Goal: Information Seeking & Learning: Learn about a topic

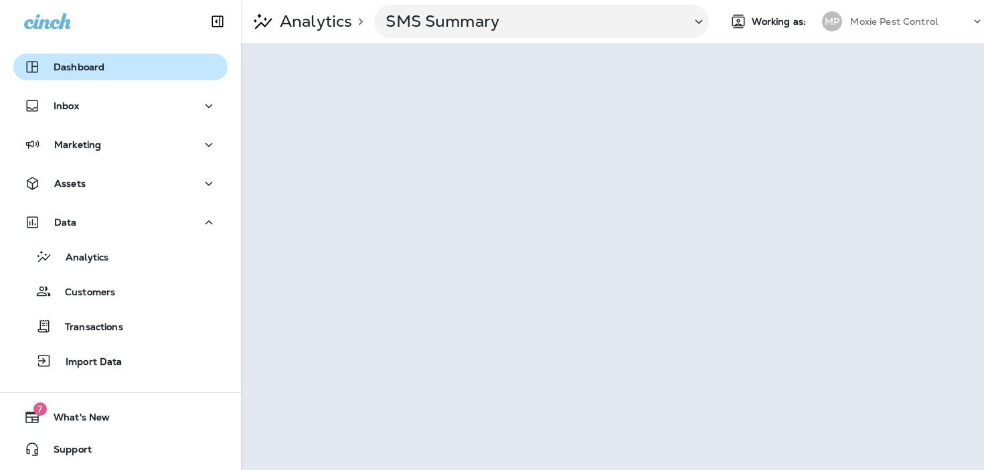
click at [120, 74] on div "Dashboard" at bounding box center [120, 67] width 193 height 16
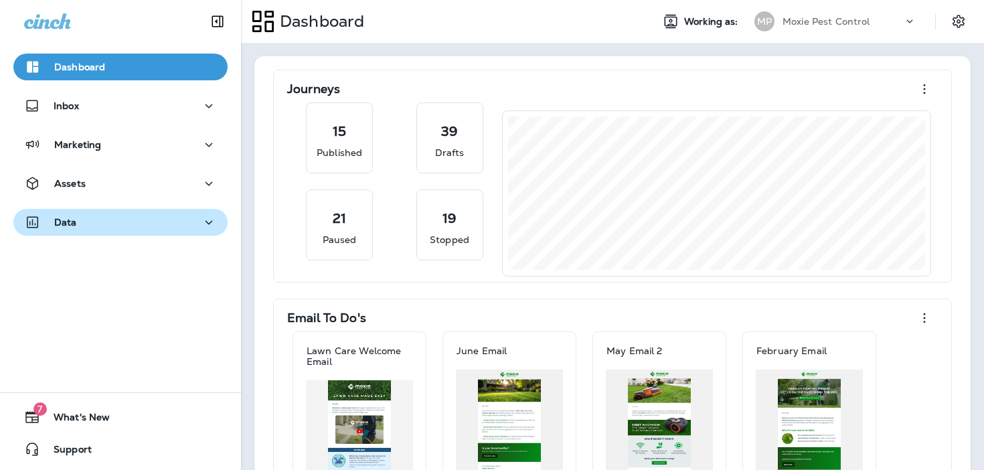
click at [126, 228] on div "Data" at bounding box center [120, 222] width 193 height 17
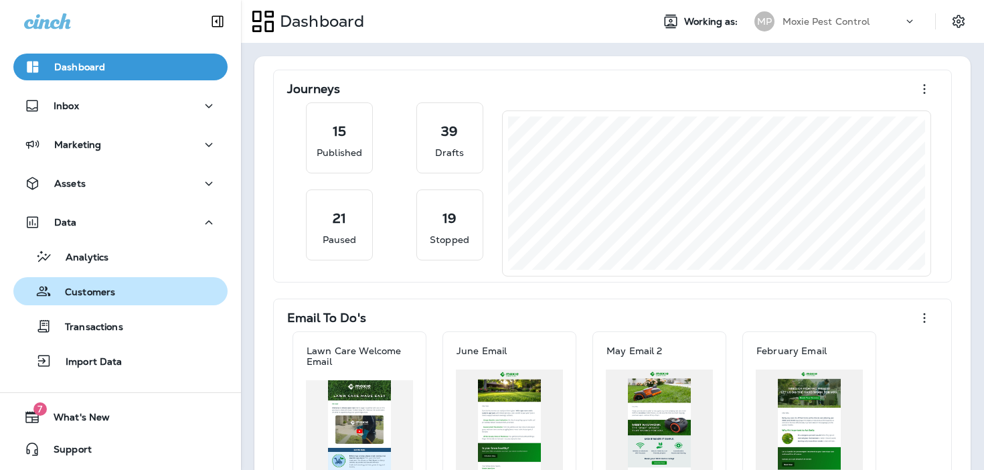
click at [119, 292] on div "Customers" at bounding box center [120, 291] width 203 height 20
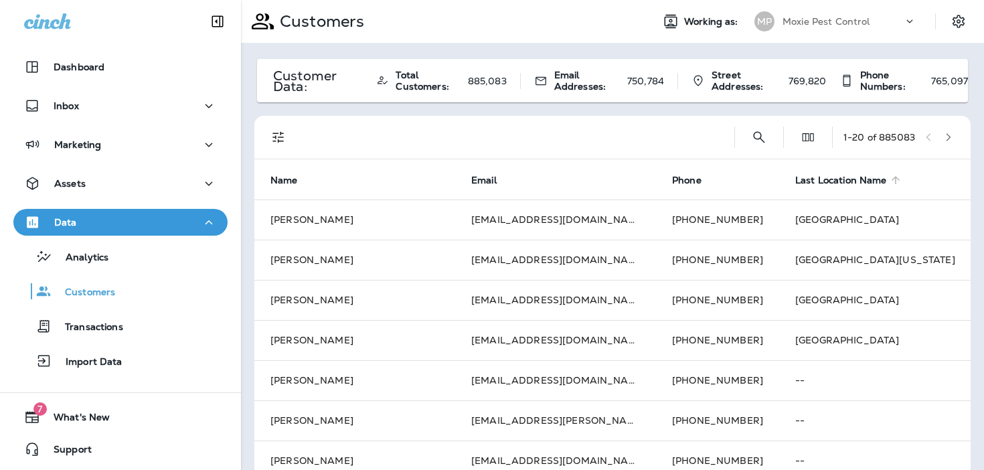
click at [889, 181] on icon at bounding box center [895, 180] width 12 height 12
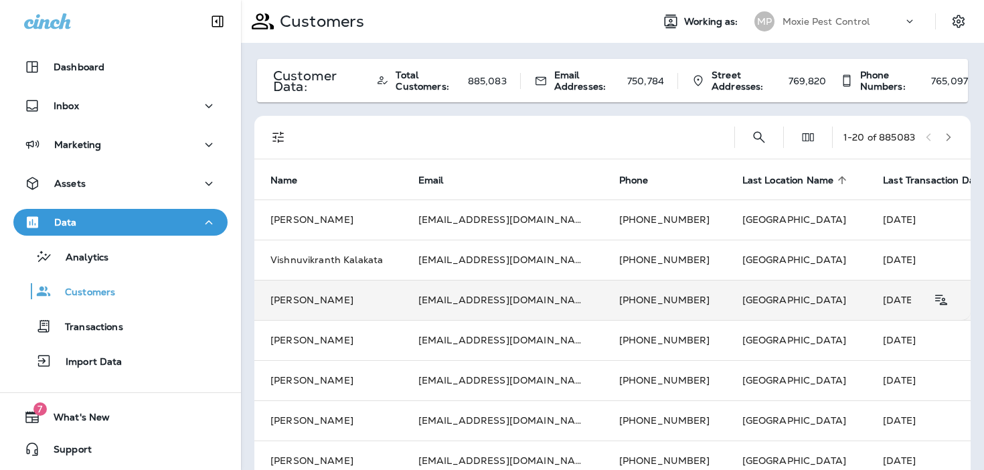
scroll to position [0, 57]
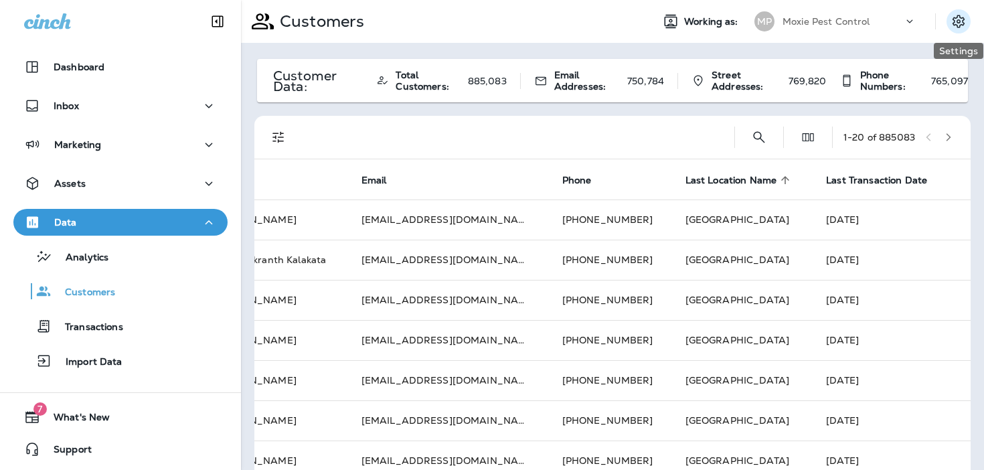
click at [957, 18] on icon "Settings" at bounding box center [958, 21] width 16 height 16
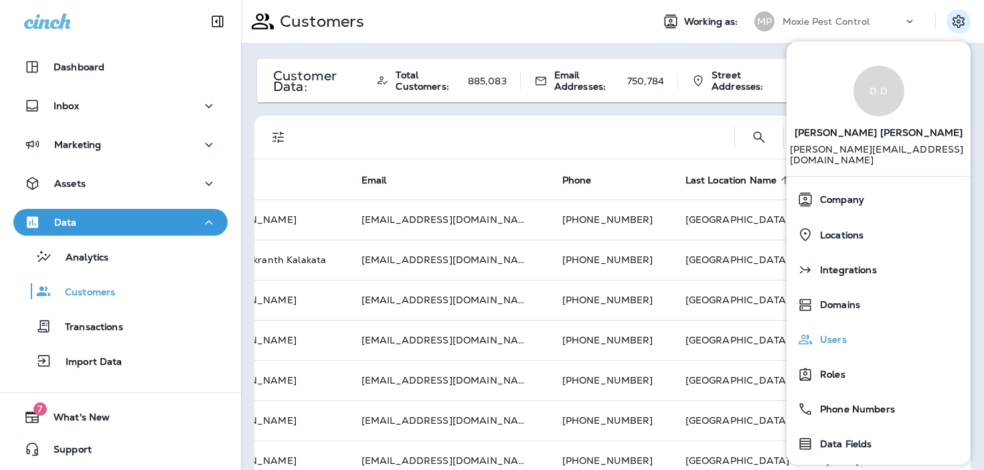
scroll to position [66, 0]
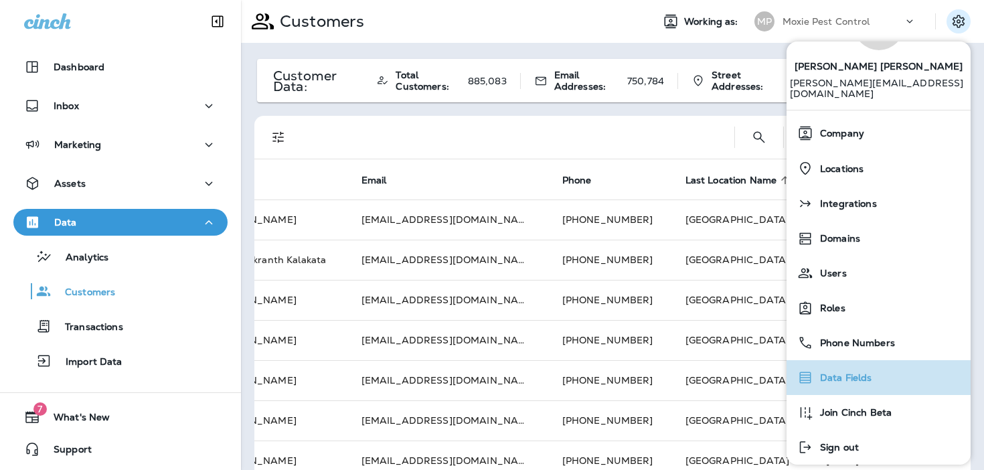
click at [852, 372] on span "Data Fields" at bounding box center [842, 377] width 59 height 11
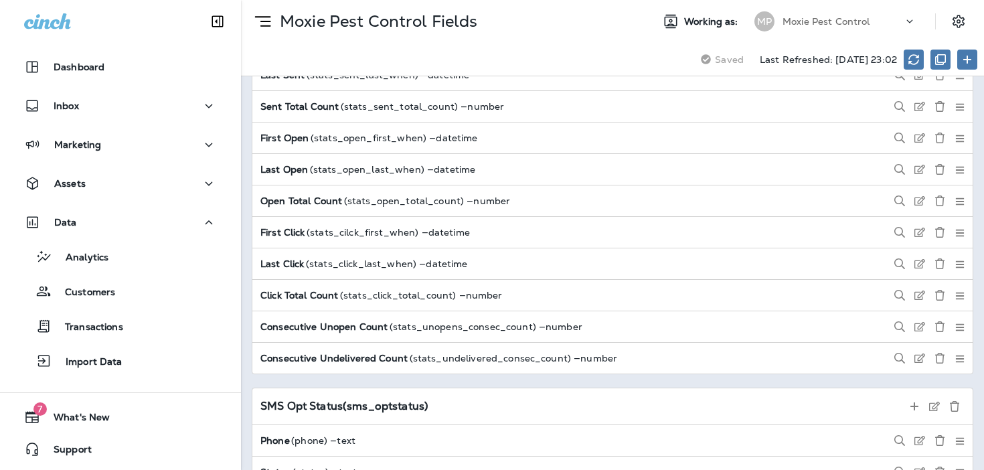
scroll to position [1212, 0]
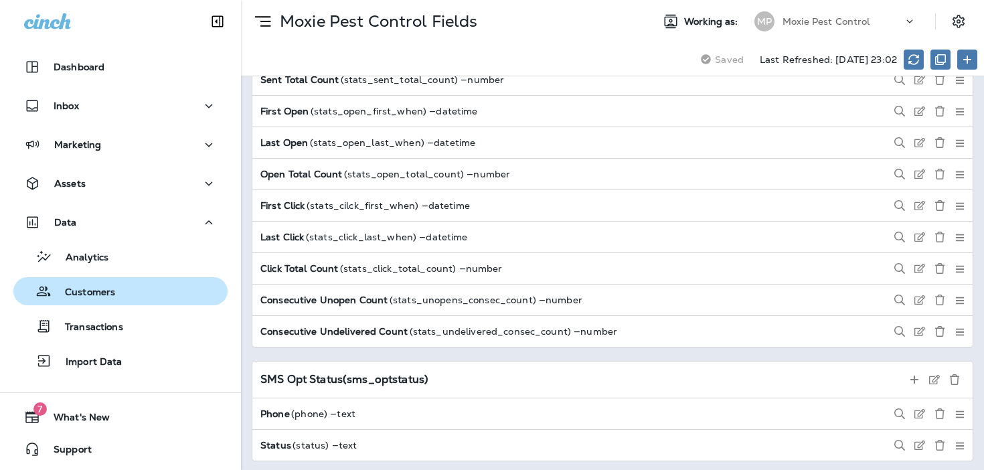
click at [183, 297] on div "Customers" at bounding box center [120, 291] width 203 height 20
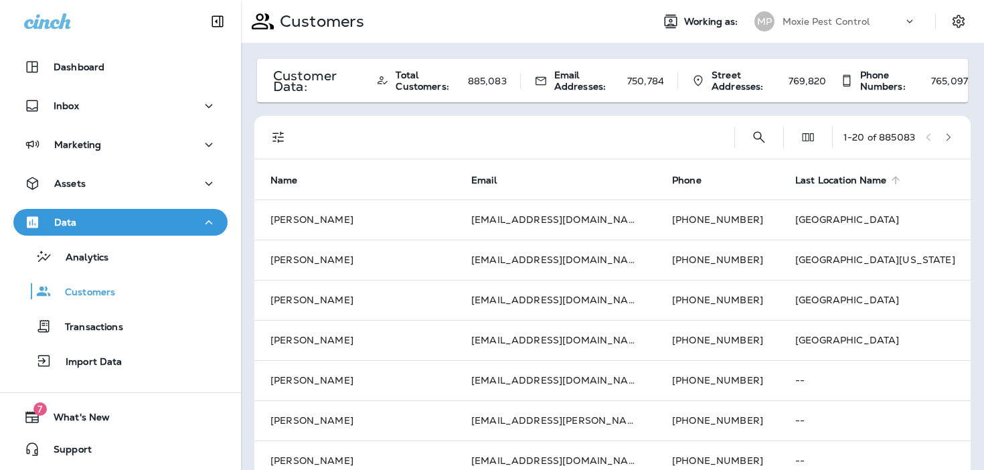
click at [795, 177] on span "Last Location Name" at bounding box center [841, 180] width 92 height 11
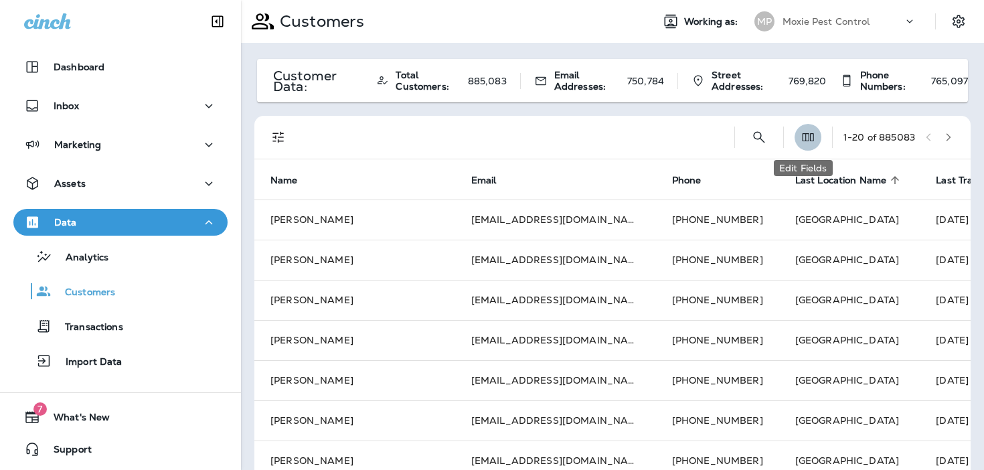
click at [804, 140] on use "Edit Fields" at bounding box center [807, 137] width 11 height 8
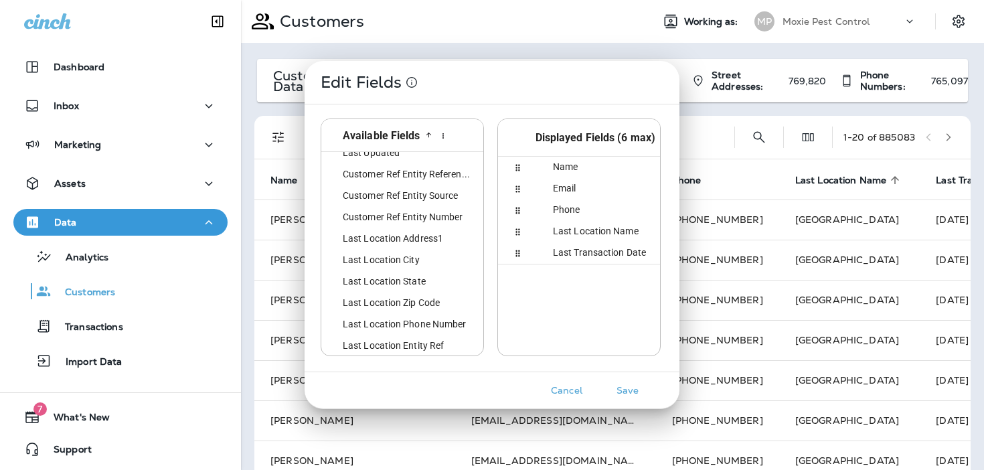
scroll to position [226, 0]
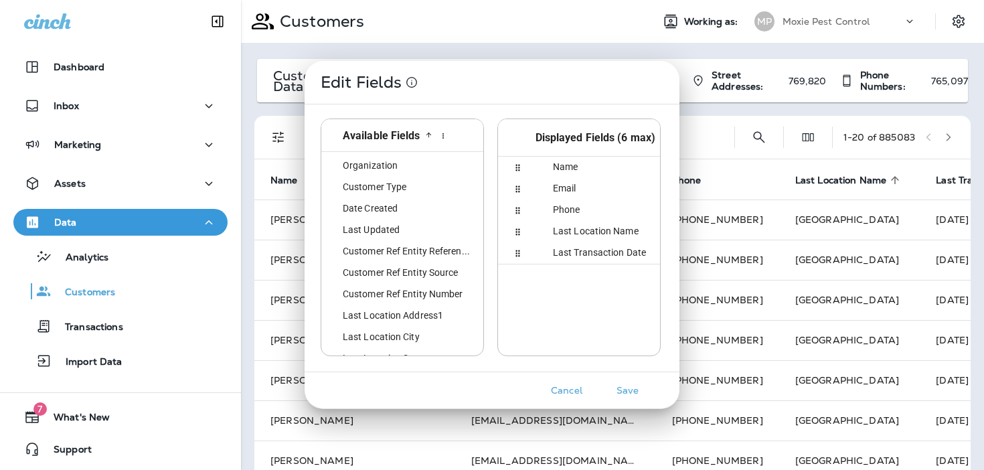
click at [427, 188] on div "Customer Type" at bounding box center [404, 187] width 155 height 21
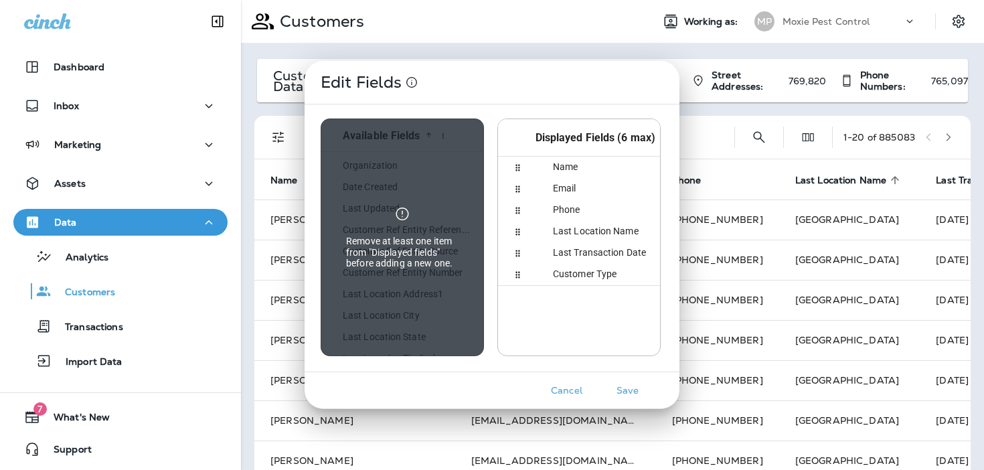
click at [523, 250] on div "last_transaction_when" at bounding box center [517, 252] width 28 height 21
click at [563, 249] on span "Last Transaction Date" at bounding box center [591, 252] width 109 height 11
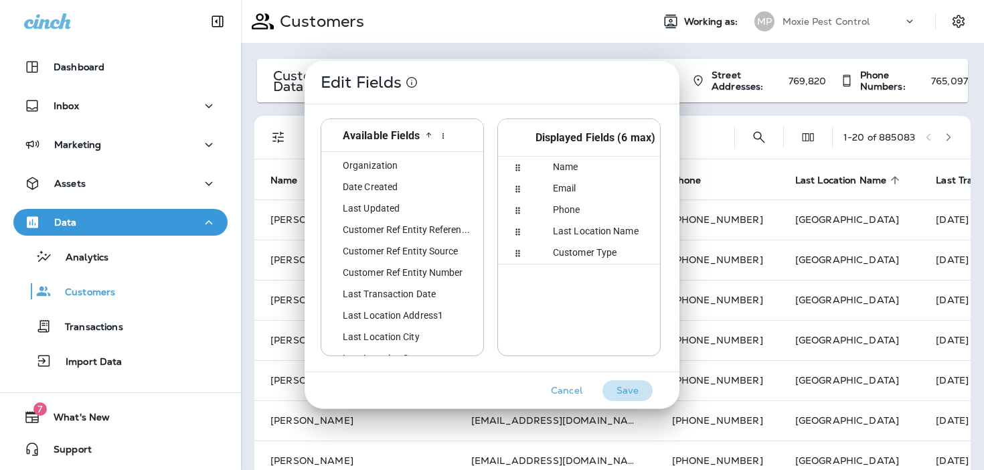
click at [620, 387] on button "Save" at bounding box center [627, 390] width 50 height 21
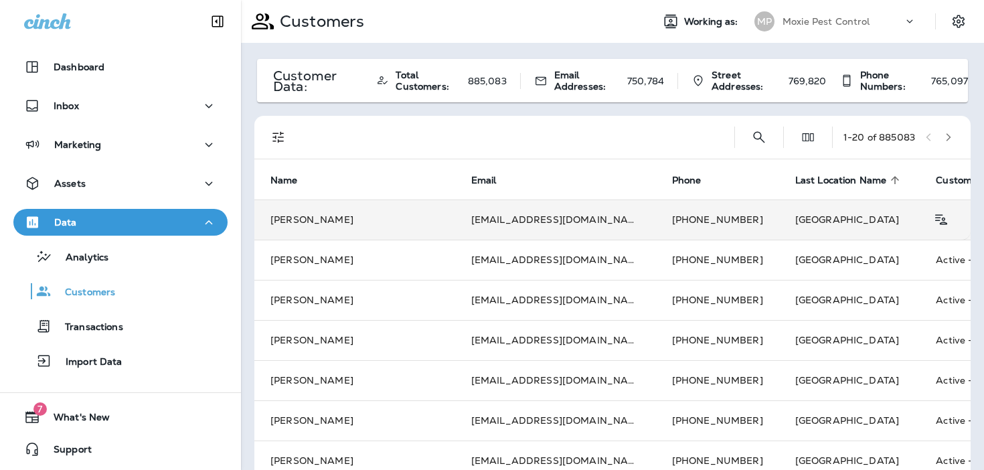
click at [779, 230] on td "[GEOGRAPHIC_DATA]" at bounding box center [849, 219] width 141 height 40
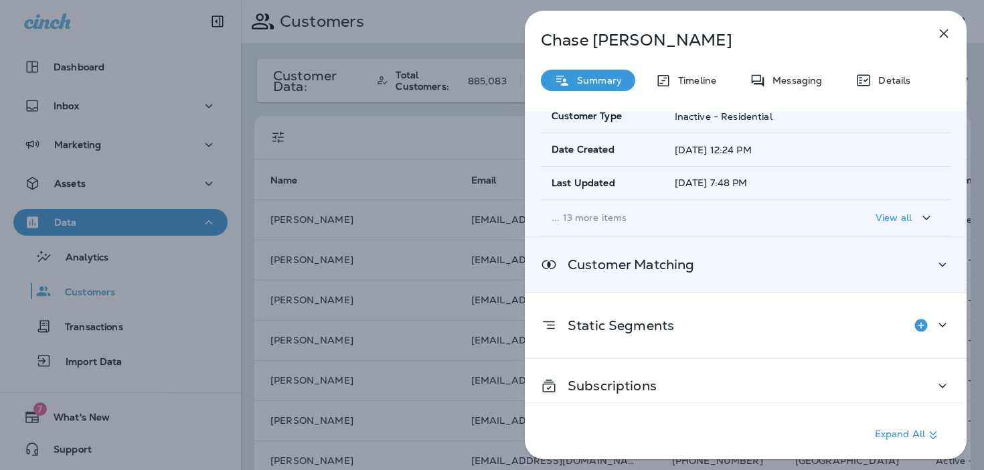
click at [684, 244] on div "Customer Matching" at bounding box center [746, 265] width 442 height 54
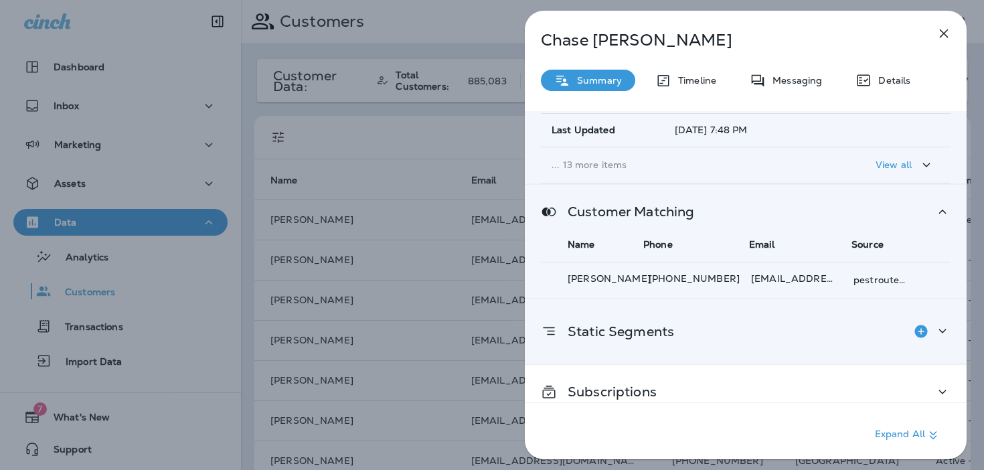
click at [659, 333] on div "Static Segments" at bounding box center [746, 331] width 442 height 64
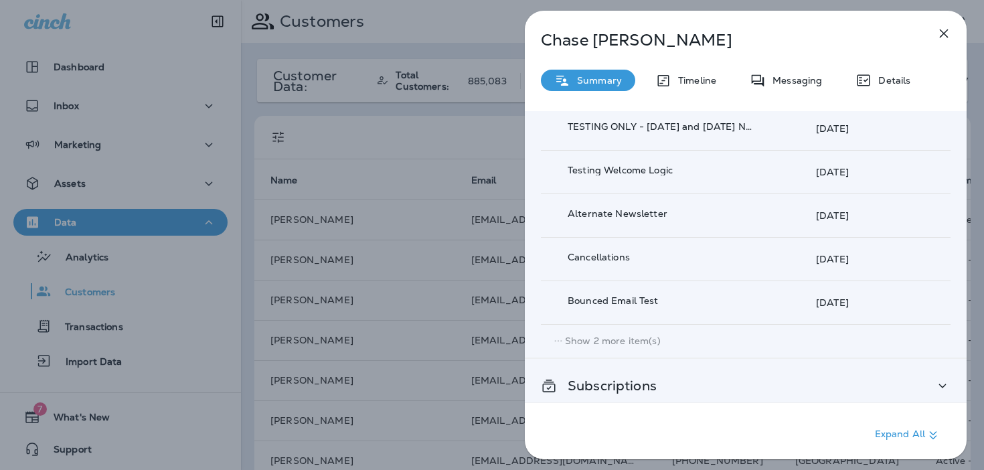
click at [647, 380] on p "Subscriptions" at bounding box center [607, 385] width 100 height 11
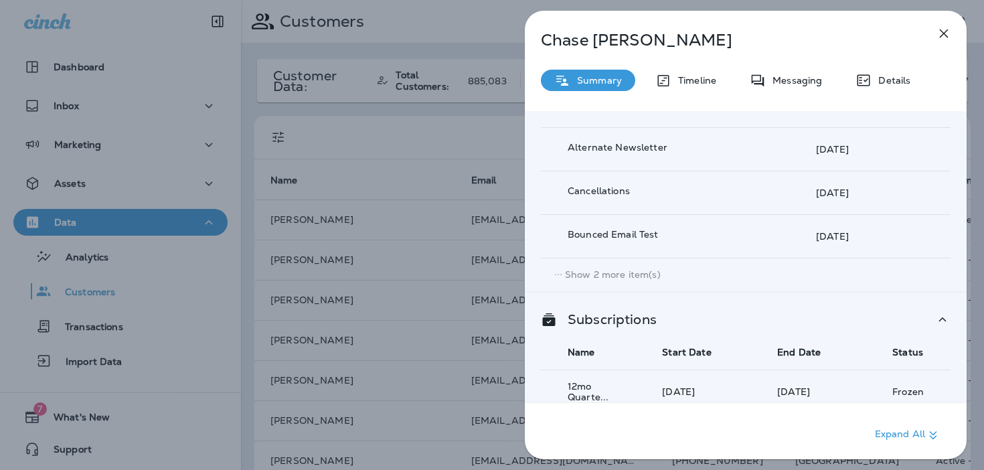
click at [943, 31] on icon "button" at bounding box center [943, 33] width 16 height 16
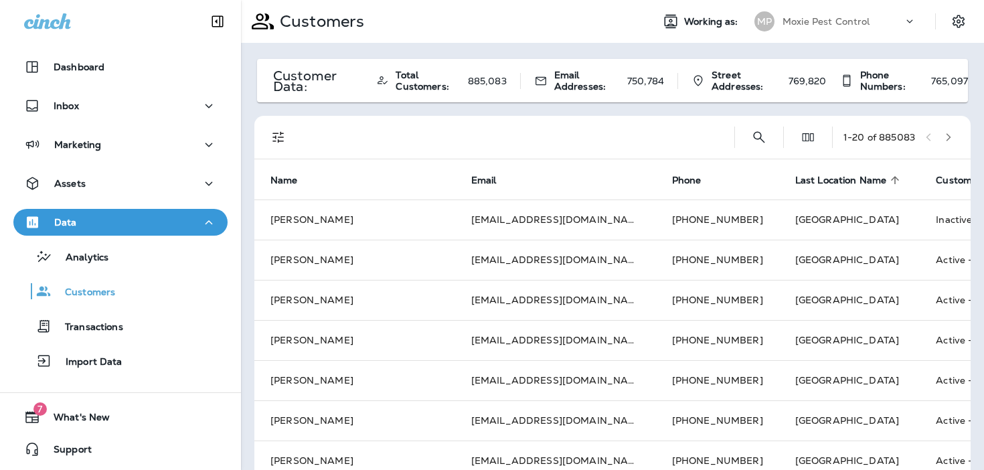
click at [949, 132] on icon "button" at bounding box center [947, 136] width 9 height 9
click at [926, 137] on icon "button" at bounding box center [928, 137] width 5 height 8
click at [935, 180] on span "Customer Type" at bounding box center [970, 180] width 70 height 11
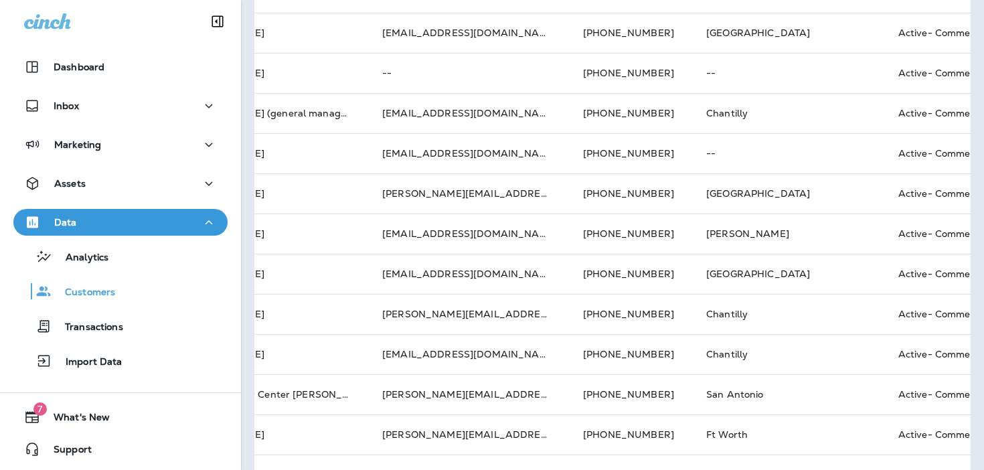
scroll to position [546, 0]
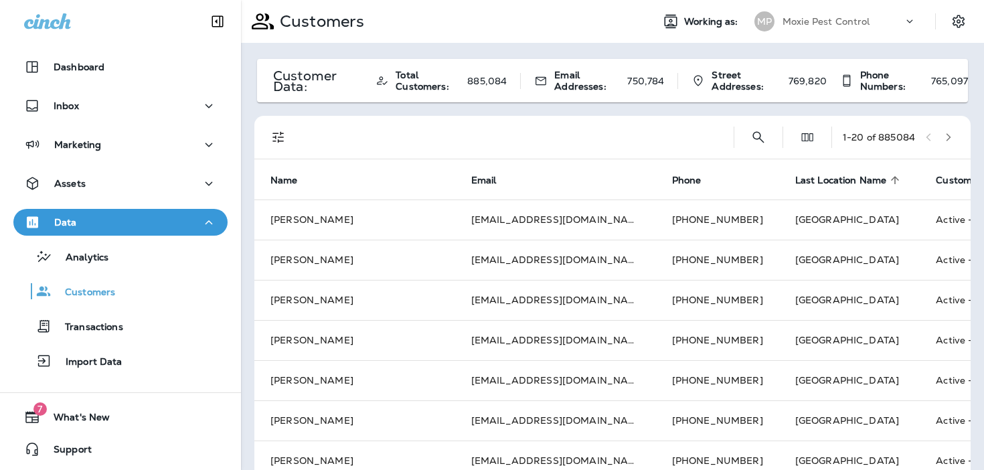
click at [949, 135] on icon "button" at bounding box center [947, 136] width 9 height 9
click at [926, 138] on icon "button" at bounding box center [928, 137] width 5 height 8
click at [945, 136] on icon "button" at bounding box center [947, 136] width 9 height 9
click at [935, 175] on span "Customer Type" at bounding box center [970, 180] width 70 height 11
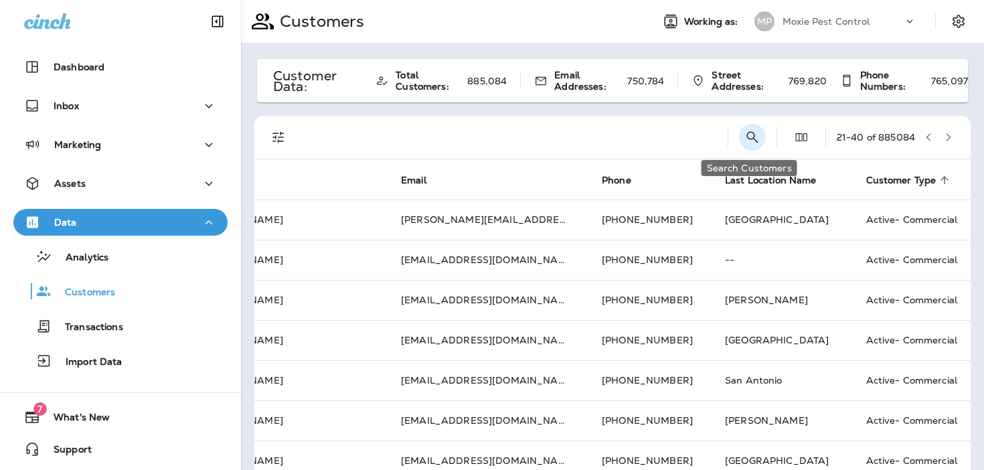
click at [747, 136] on icon "Search Customers" at bounding box center [752, 137] width 16 height 16
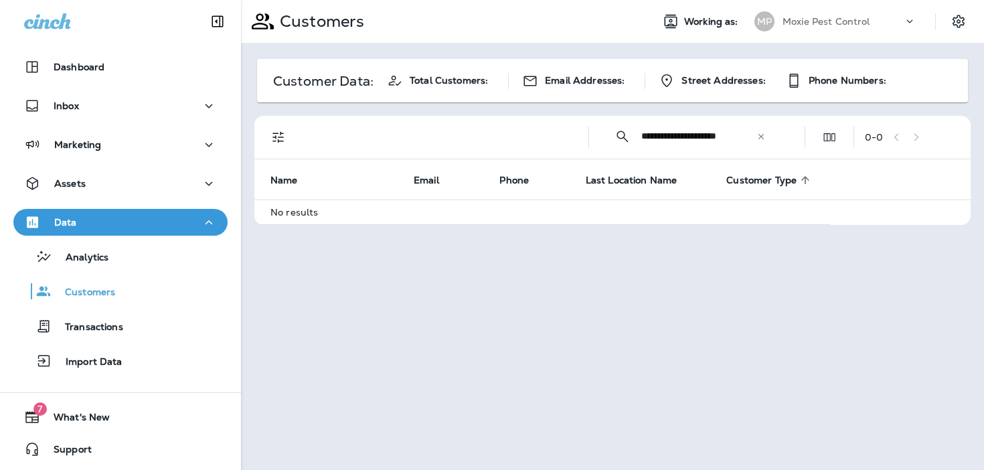
type input "**********"
click at [761, 134] on icon at bounding box center [760, 136] width 9 height 9
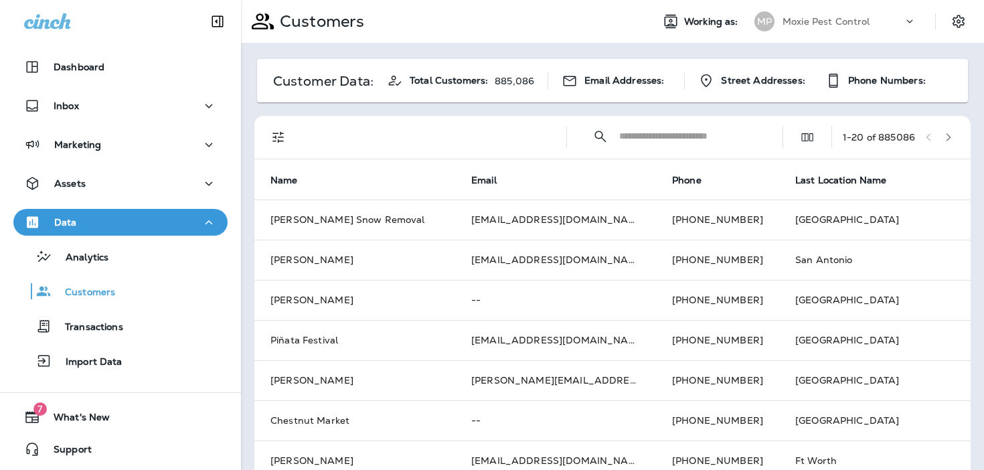
click at [284, 137] on icon "Filters" at bounding box center [278, 137] width 16 height 16
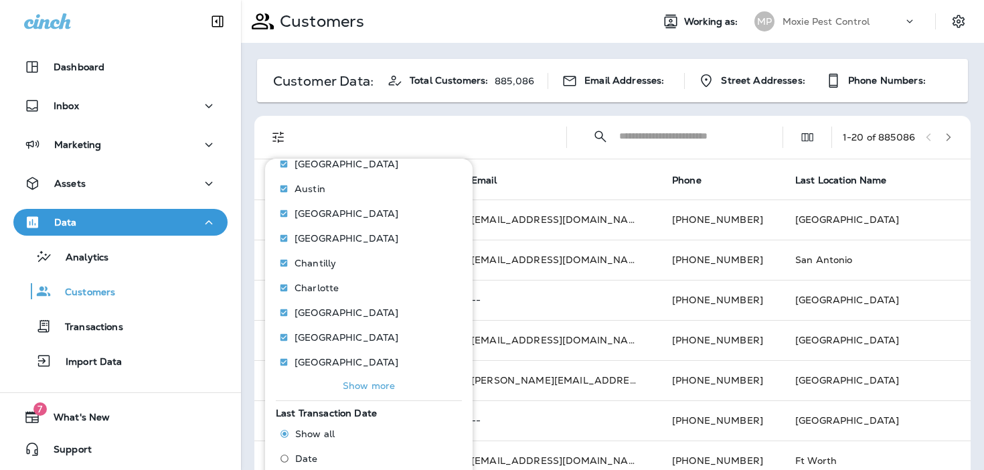
scroll to position [169, 0]
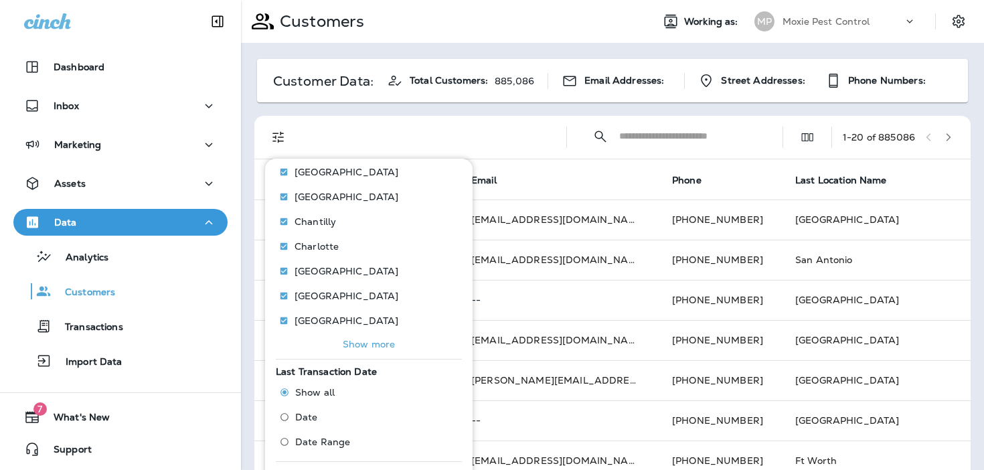
click at [381, 345] on p "Show more" at bounding box center [369, 344] width 52 height 11
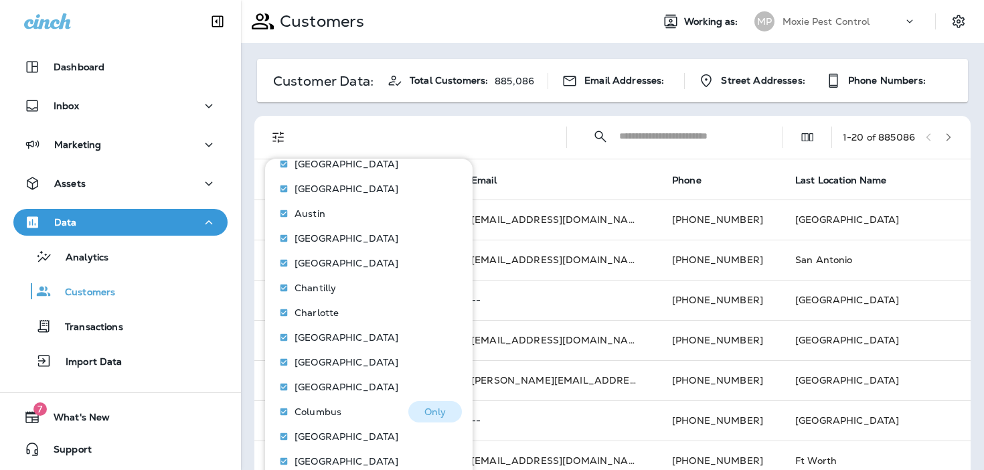
scroll to position [0, 0]
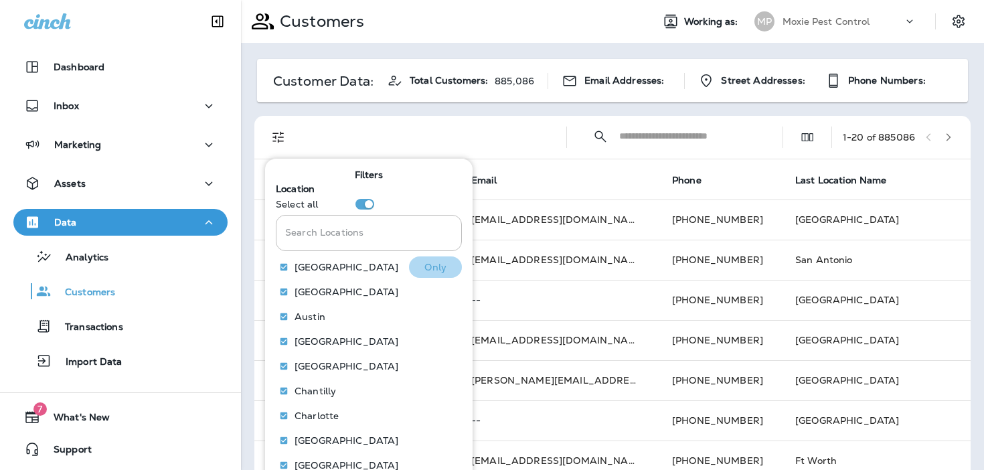
click at [440, 270] on p "Only" at bounding box center [435, 267] width 22 height 11
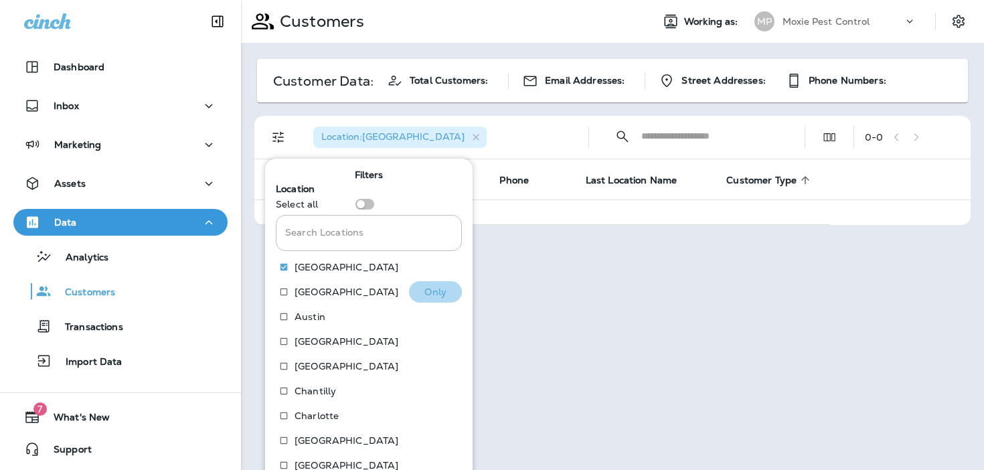
click at [450, 291] on button "Only" at bounding box center [435, 291] width 53 height 21
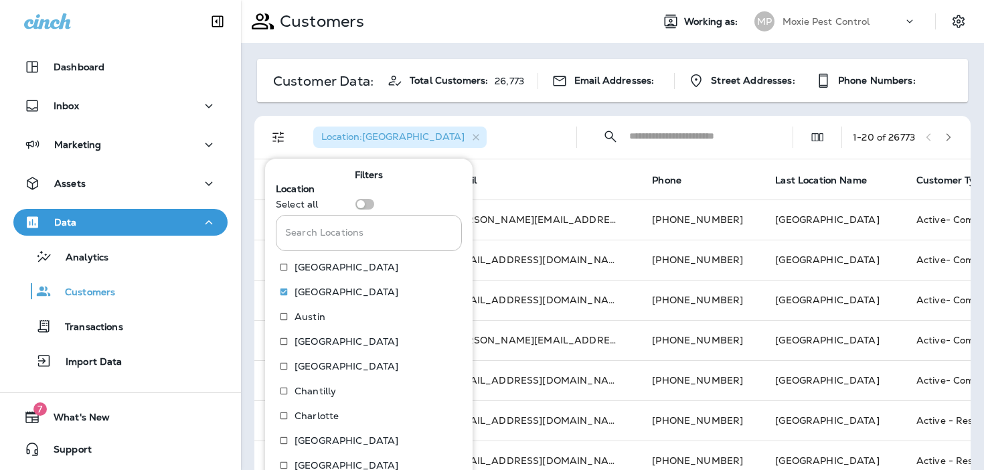
click at [691, 139] on input "Search Locations" at bounding box center [698, 135] width 139 height 35
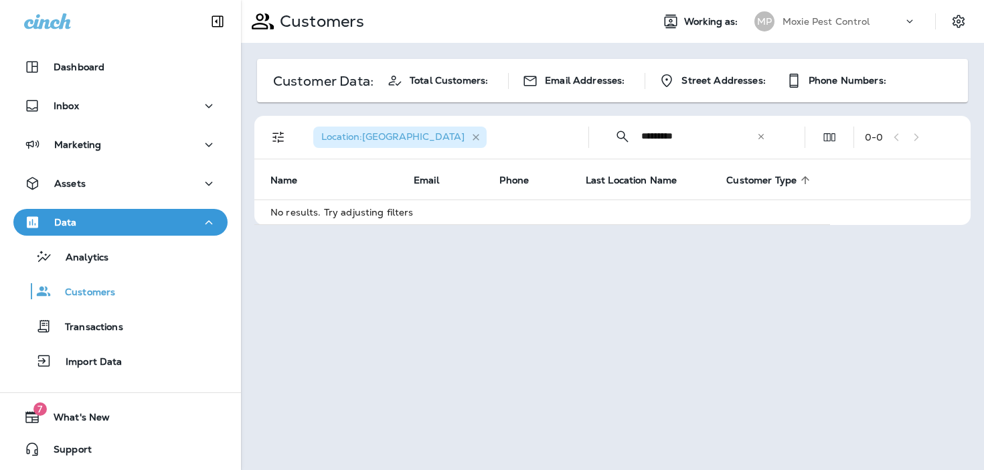
type input "*********"
click at [470, 137] on icon "button" at bounding box center [475, 137] width 11 height 11
click at [760, 145] on div "​ ********* ​ ​" at bounding box center [690, 135] width 181 height 35
click at [761, 143] on div "​" at bounding box center [760, 136] width 9 height 13
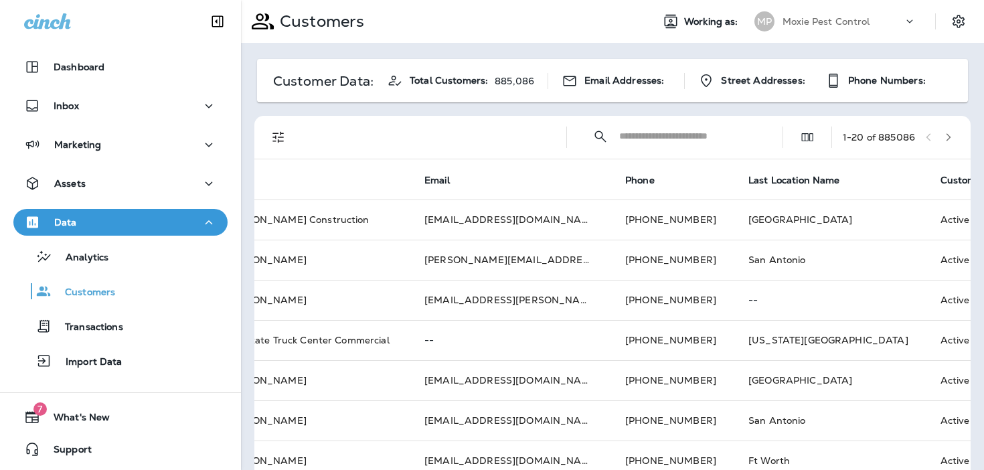
scroll to position [0, 92]
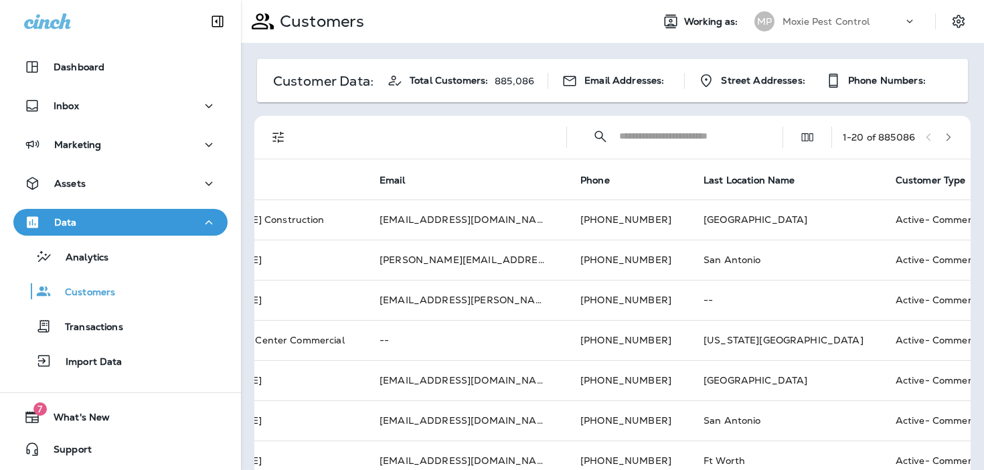
click at [968, 177] on icon at bounding box center [974, 180] width 12 height 12
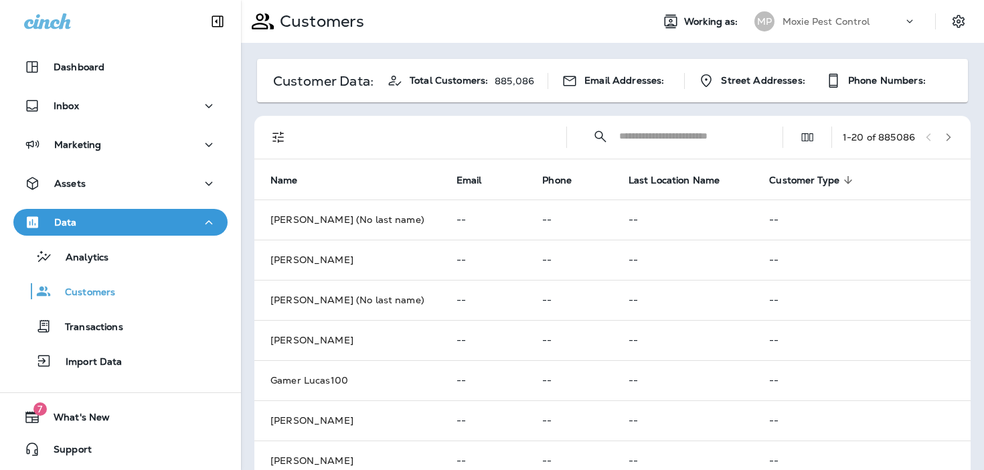
click at [783, 25] on p "Moxie Pest Control" at bounding box center [826, 21] width 88 height 11
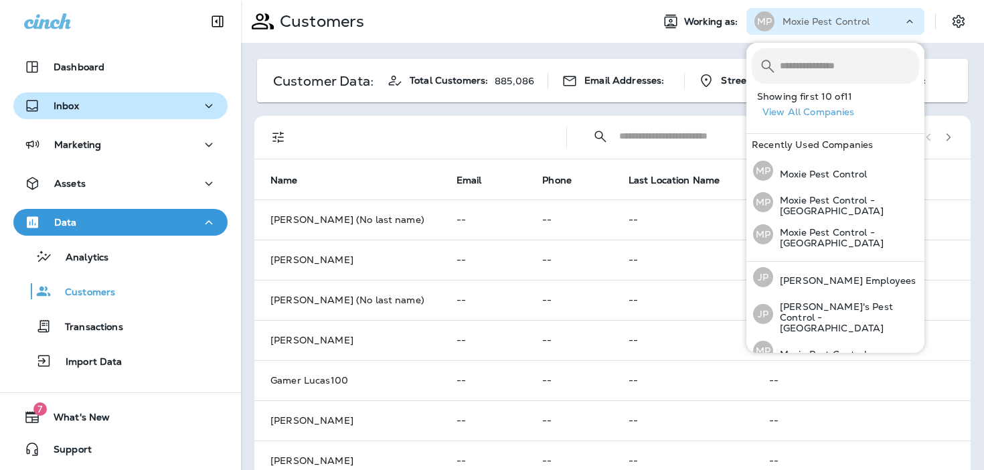
click at [199, 114] on button "Inbox" at bounding box center [120, 105] width 214 height 27
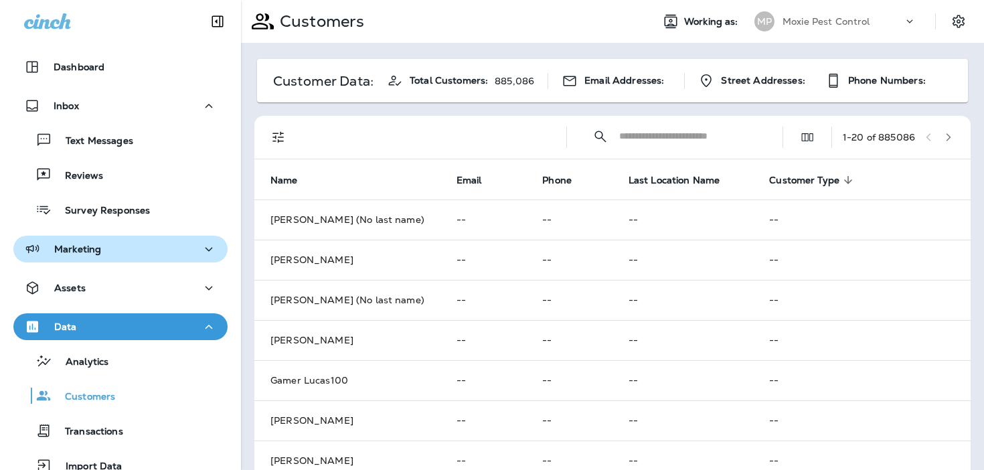
scroll to position [102, 0]
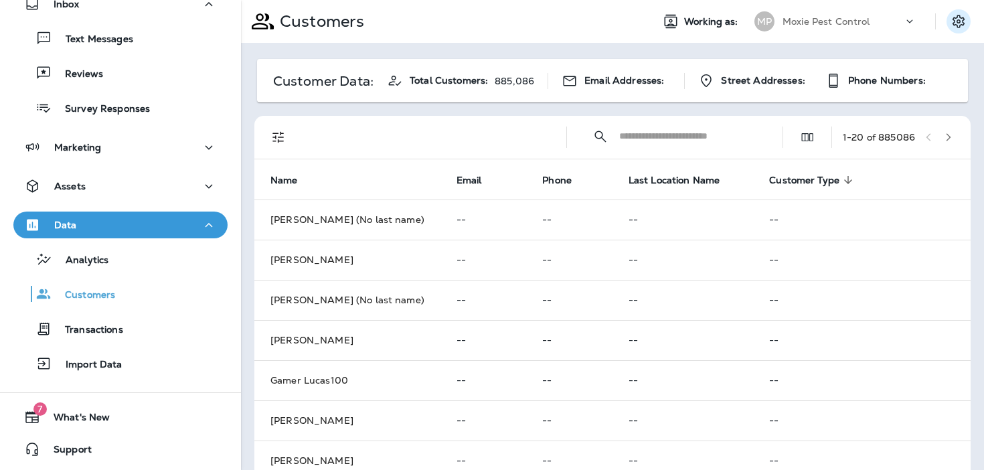
click at [960, 21] on icon "Settings" at bounding box center [958, 21] width 12 height 13
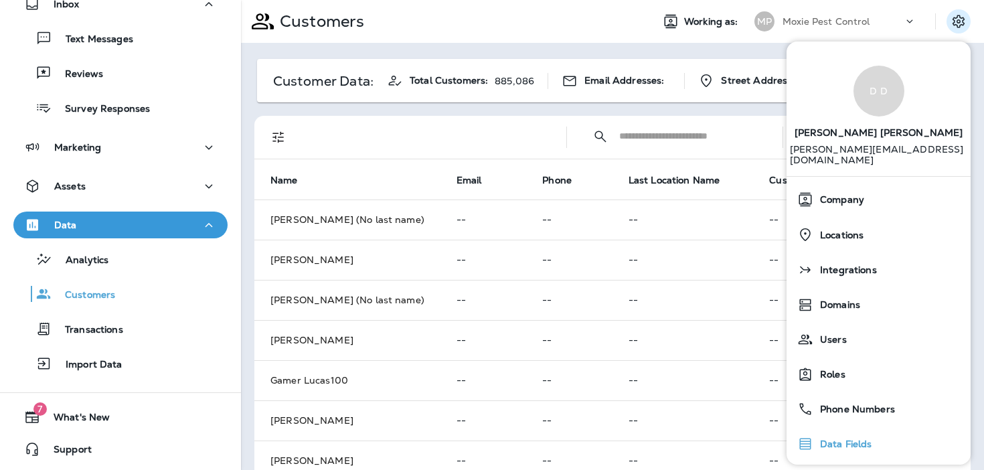
scroll to position [66, 0]
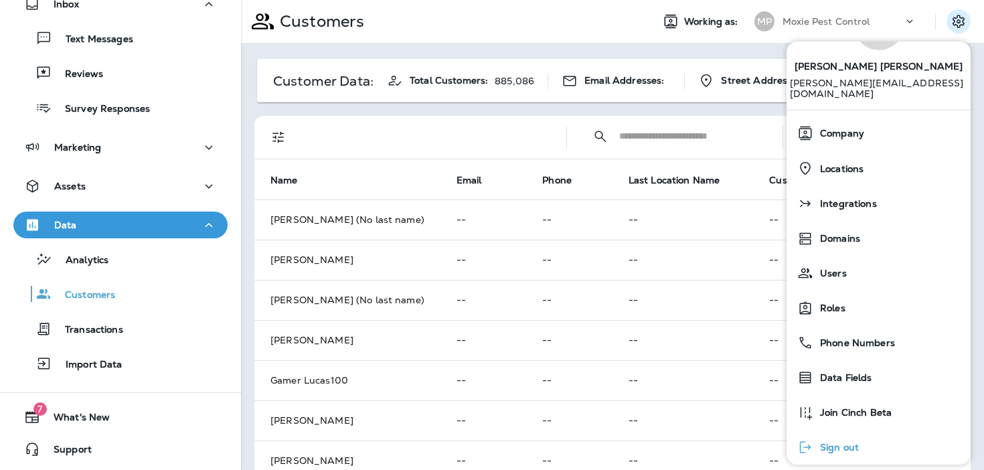
click at [816, 442] on span "Sign out" at bounding box center [836, 447] width 46 height 11
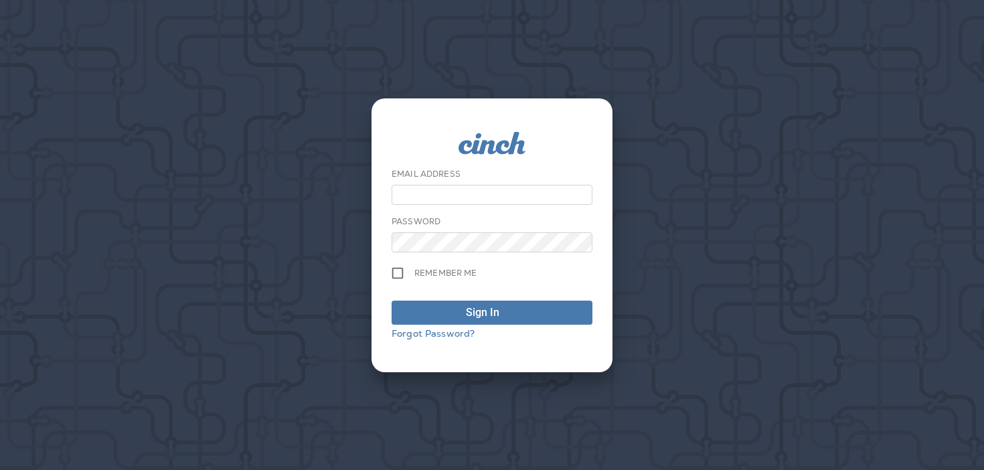
type input "**********"
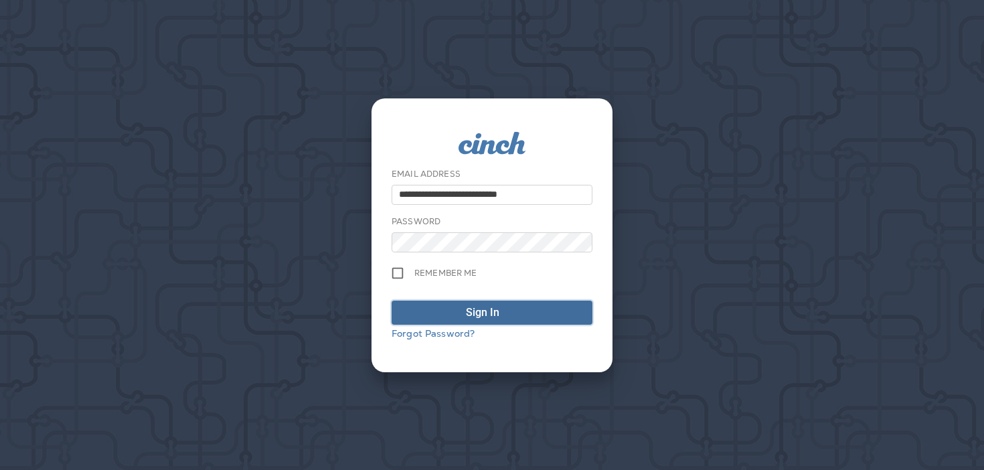
click at [478, 316] on div "Sign In" at bounding box center [482, 312] width 33 height 16
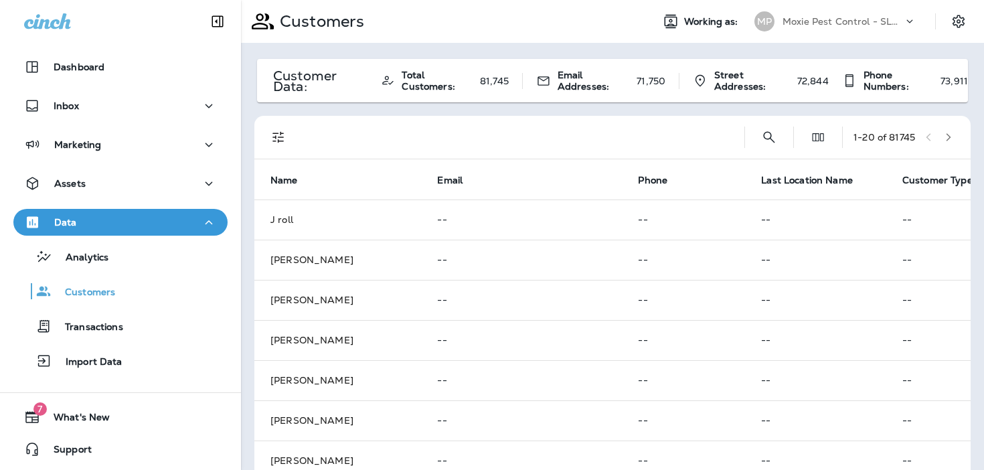
click at [841, 16] on p "Moxie Pest Control - SLC STG PHL" at bounding box center [842, 21] width 120 height 11
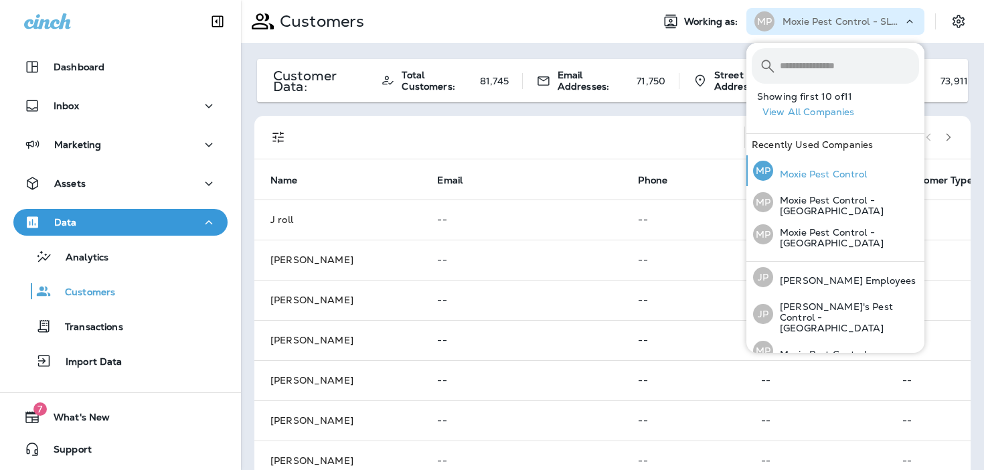
click at [806, 184] on div "MP Moxie Pest Control" at bounding box center [809, 170] width 125 height 31
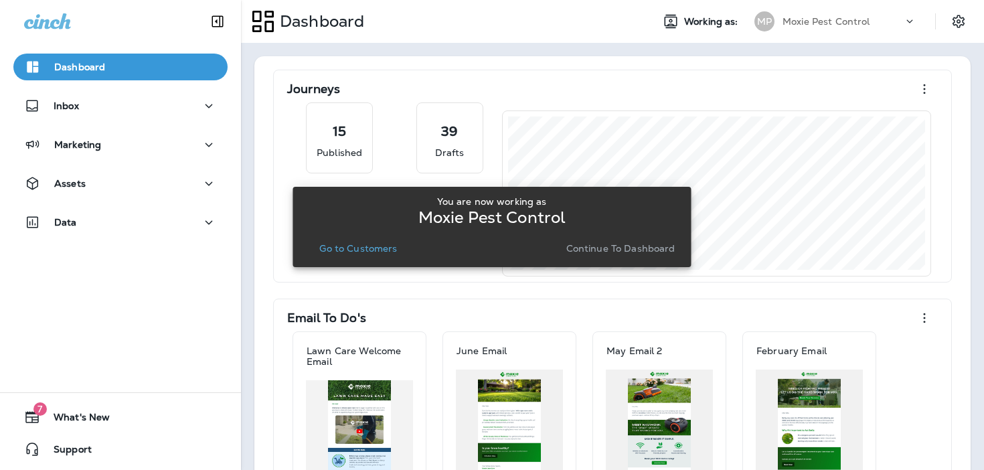
click at [608, 254] on p "Continue to Dashboard" at bounding box center [620, 248] width 109 height 11
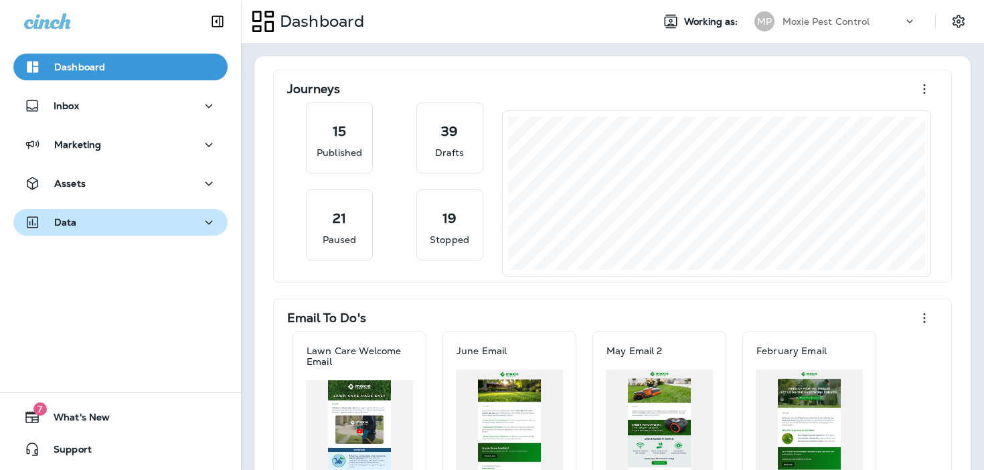
click at [158, 231] on button "Data" at bounding box center [120, 222] width 214 height 27
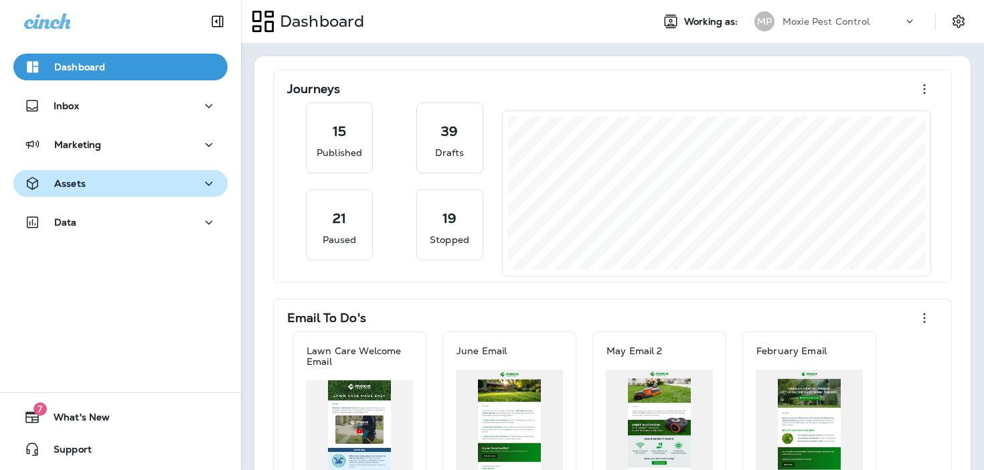
click at [173, 186] on div "Assets" at bounding box center [120, 183] width 193 height 17
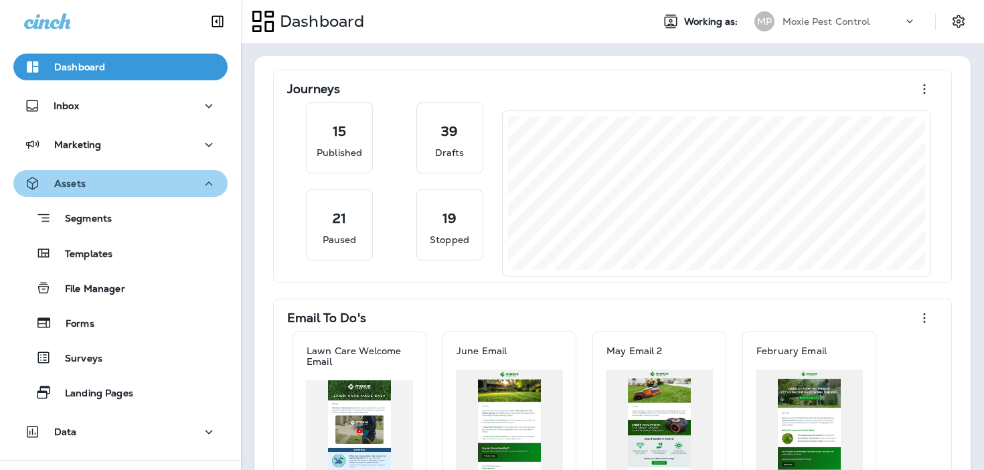
click at [173, 186] on div "Assets" at bounding box center [120, 183] width 193 height 17
